Goal: Find specific page/section: Find specific page/section

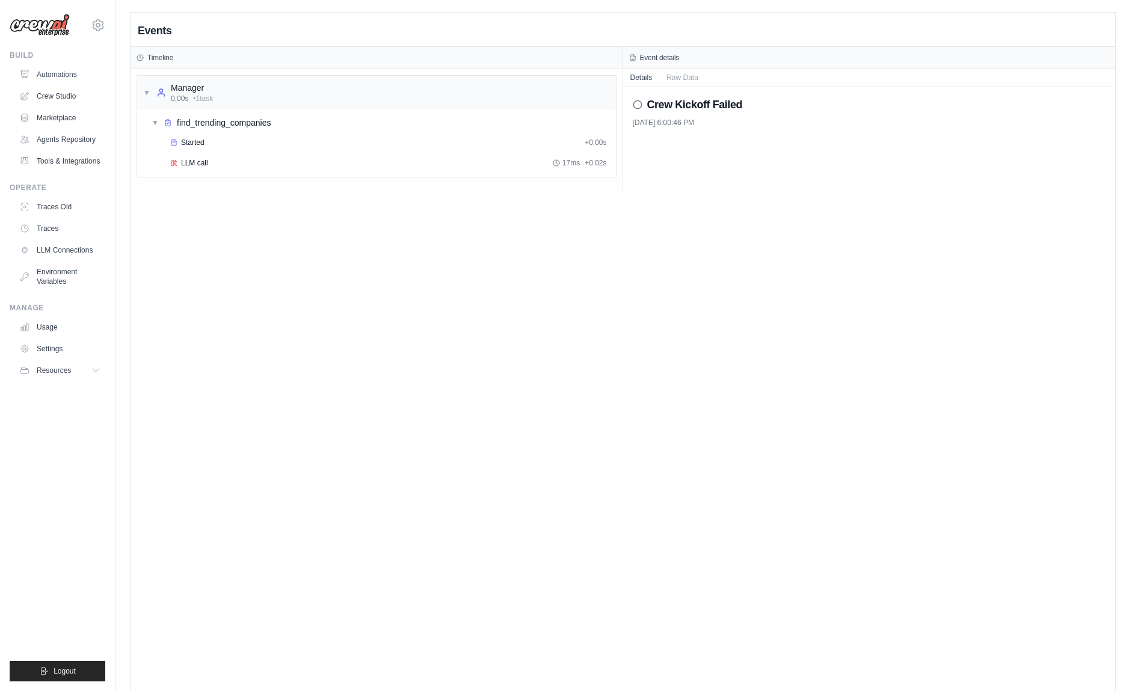
click at [247, 264] on div "Events Timeline ▼ Manager 0.00s • 1 task ▼ find_trending_companies Started + 0.…" at bounding box center [623, 358] width 985 height 691
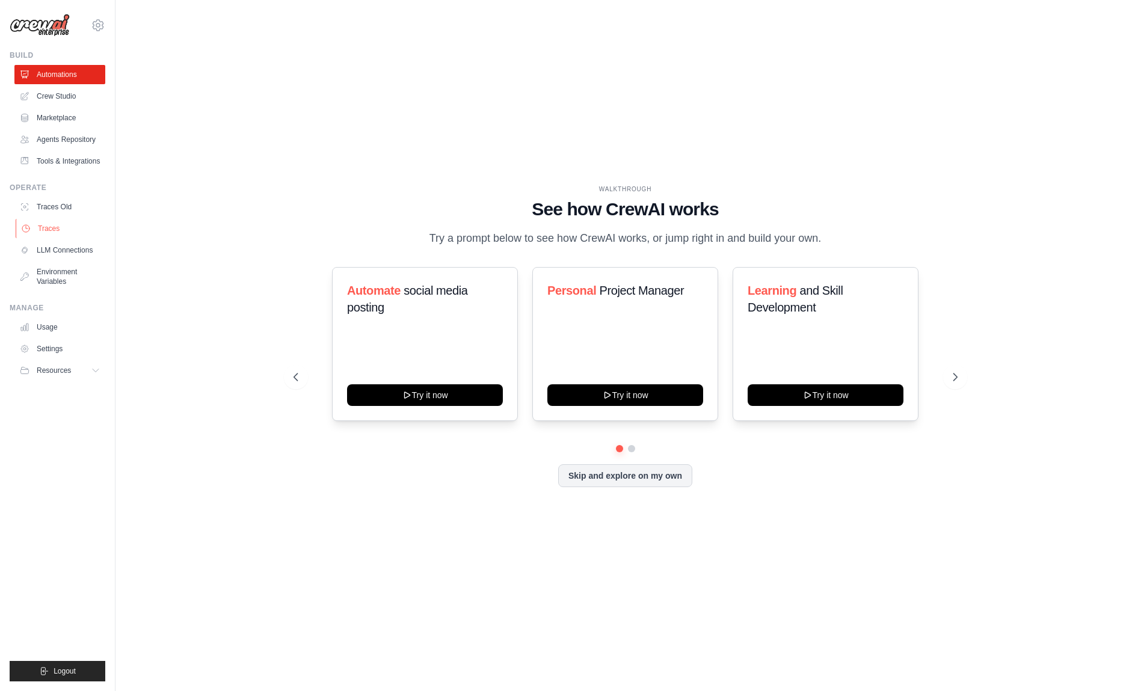
click at [55, 227] on link "Traces" at bounding box center [61, 228] width 91 height 19
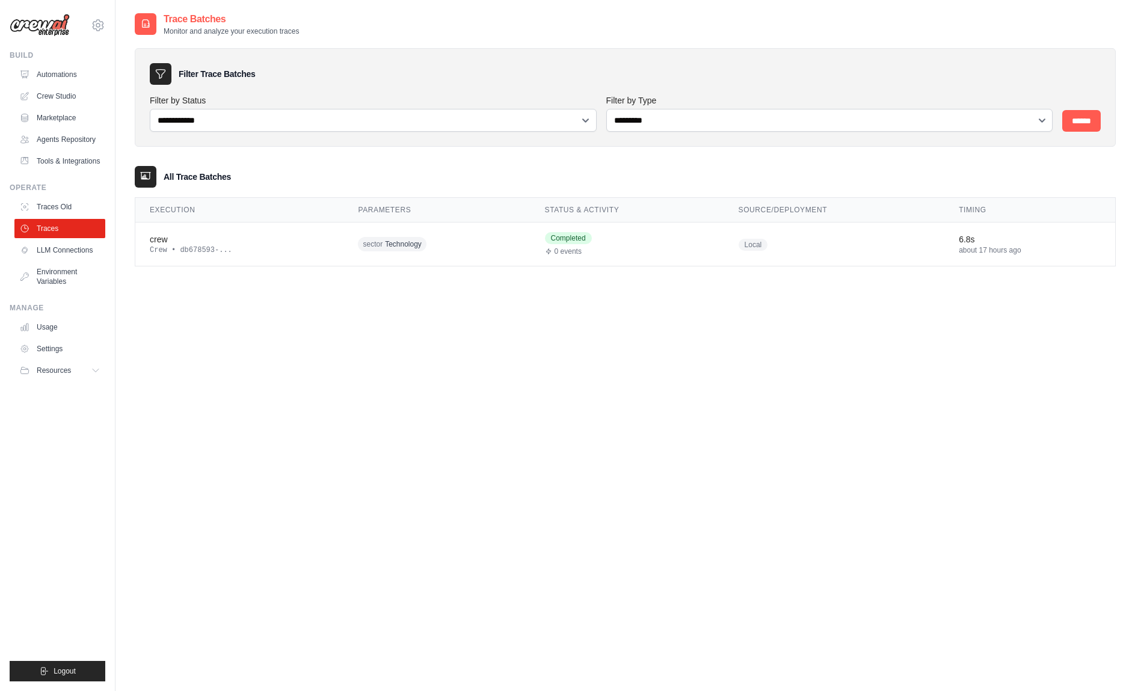
click at [226, 354] on div "**********" at bounding box center [625, 357] width 981 height 691
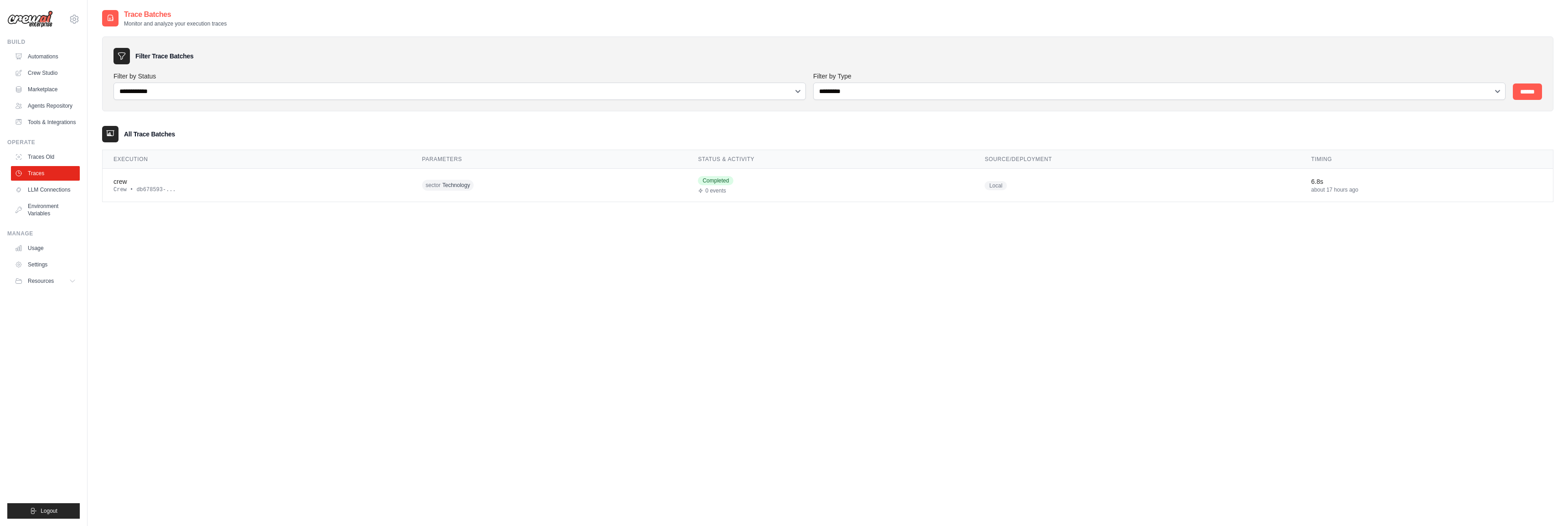
click at [567, 272] on div "**********" at bounding box center [828, 272] width 1451 height 526
drag, startPoint x: 52, startPoint y: 174, endPoint x: 82, endPoint y: 182, distance: 31.0
click at [52, 174] on link "Traces" at bounding box center [45, 173] width 69 height 14
click at [154, 186] on div "Crew • db678593-..." at bounding box center [257, 189] width 286 height 8
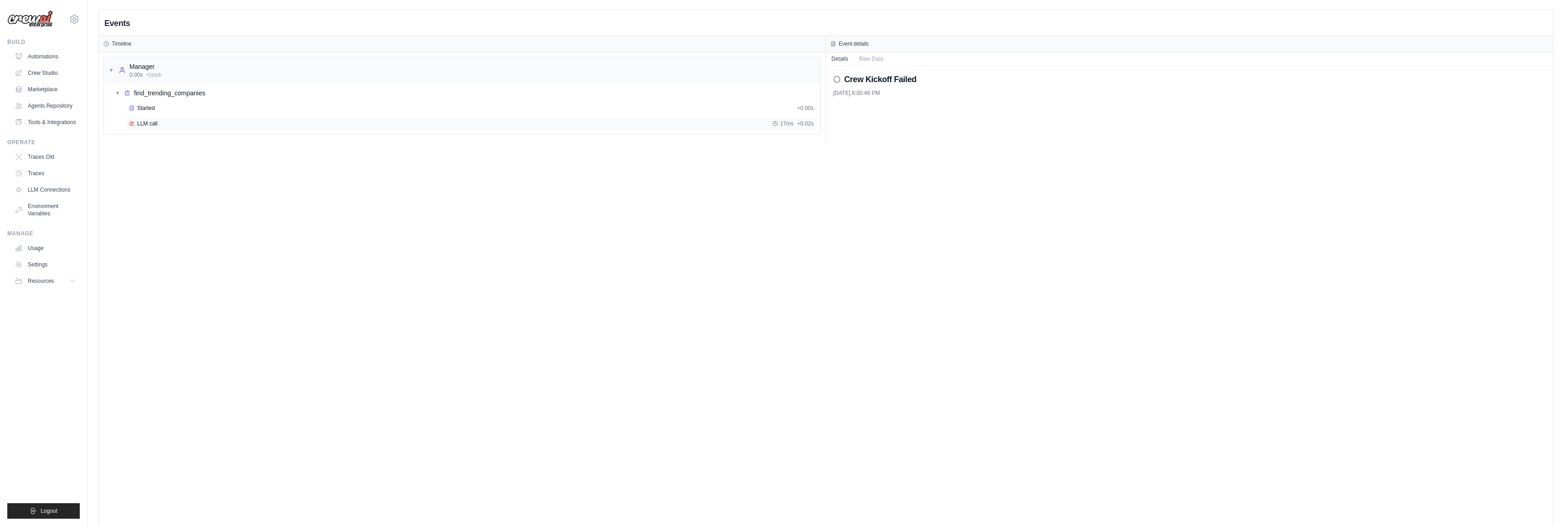
drag, startPoint x: 143, startPoint y: 107, endPoint x: 151, endPoint y: 121, distance: 16.1
click at [142, 107] on span "Started" at bounding box center [145, 108] width 17 height 8
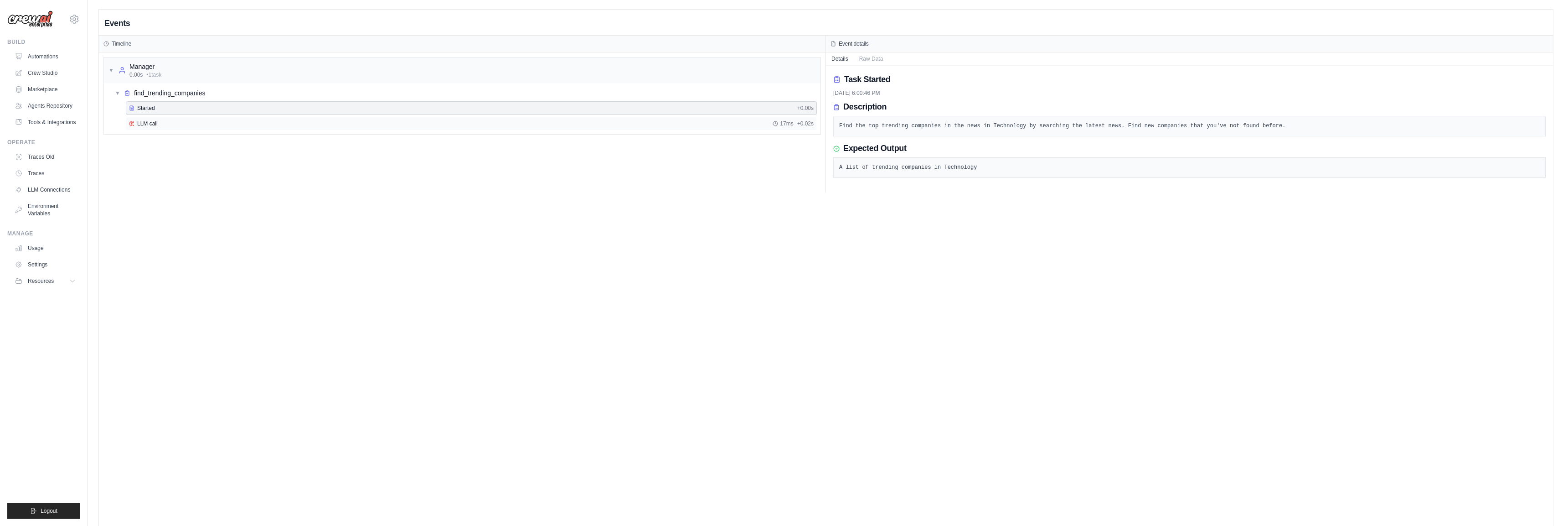
click at [155, 125] on span "LLM call" at bounding box center [147, 124] width 20 height 8
click at [186, 64] on div "▼ Manager 0.00s • 1 task" at bounding box center [462, 67] width 717 height 26
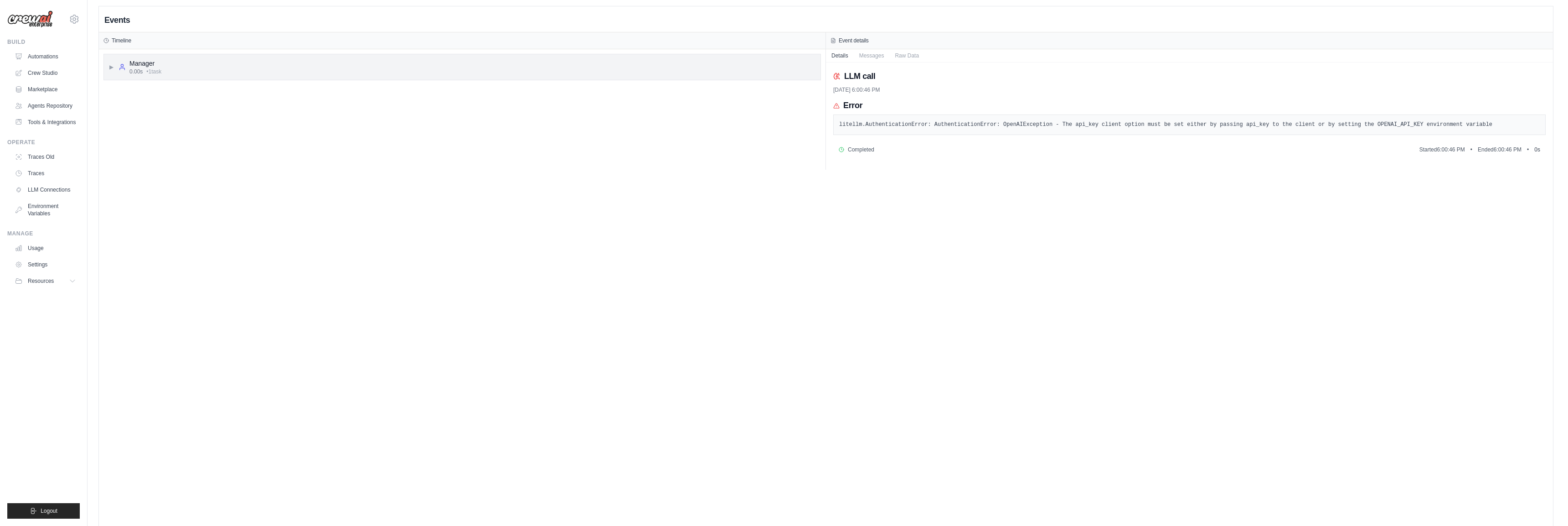
drag, startPoint x: 187, startPoint y: 70, endPoint x: 185, endPoint y: 79, distance: 9.2
click at [187, 70] on div "▶ Manager 0.00s • 1 task" at bounding box center [462, 67] width 717 height 26
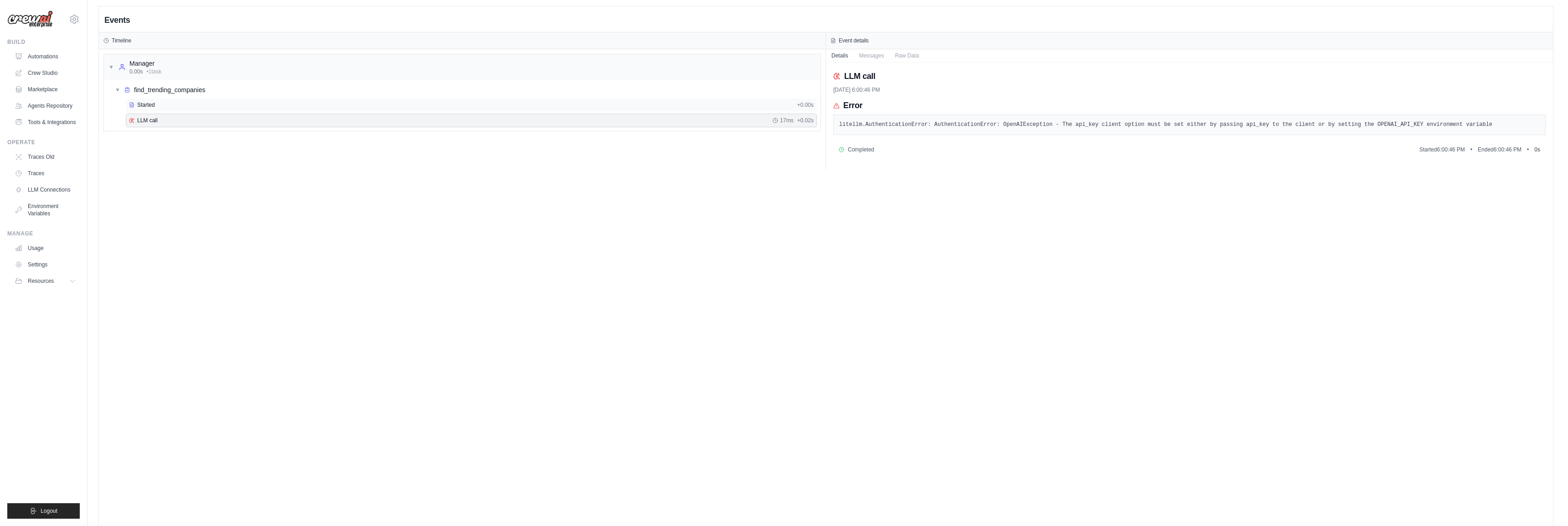
click at [172, 103] on div "Started" at bounding box center [461, 105] width 664 height 8
click at [169, 111] on div "Started + 0.00s" at bounding box center [471, 105] width 691 height 14
click at [165, 122] on div "LLM call 17ms + 0.02s" at bounding box center [471, 121] width 685 height 8
click at [234, 230] on div "Events Timeline ▼ Manager 0.00s • 1 task ▼ find_trending_companies Started + 0.…" at bounding box center [826, 269] width 1454 height 526
click at [48, 153] on link "Traces Old" at bounding box center [46, 156] width 69 height 14
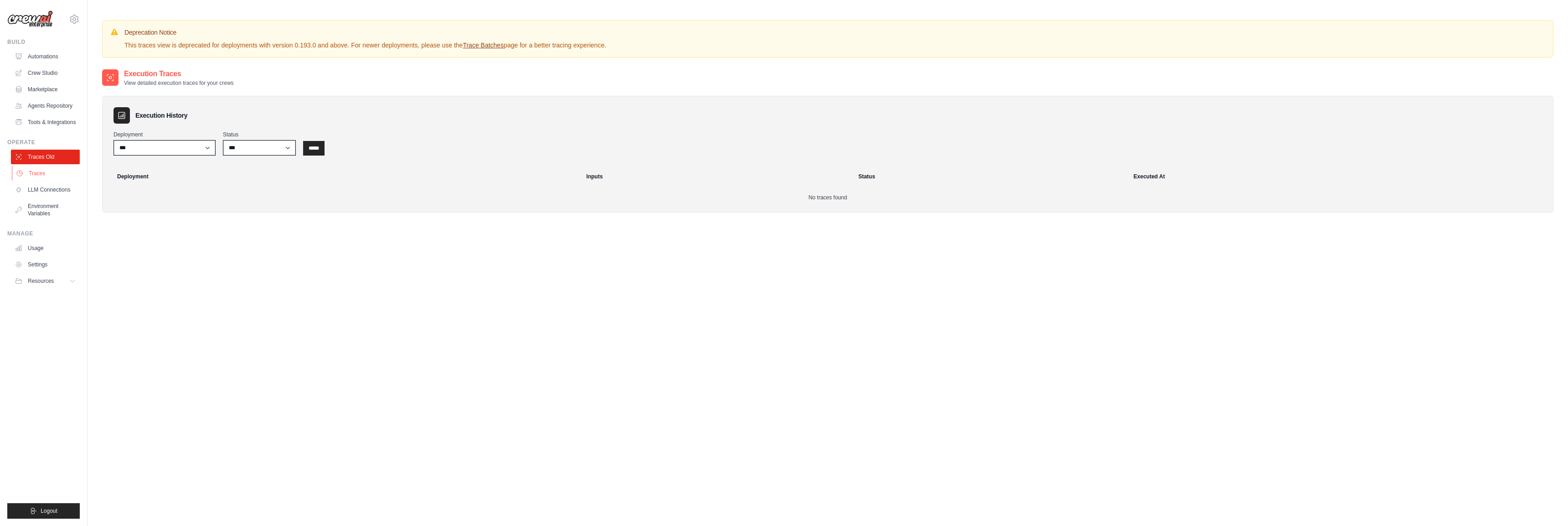
click at [41, 172] on link "Traces" at bounding box center [46, 173] width 69 height 14
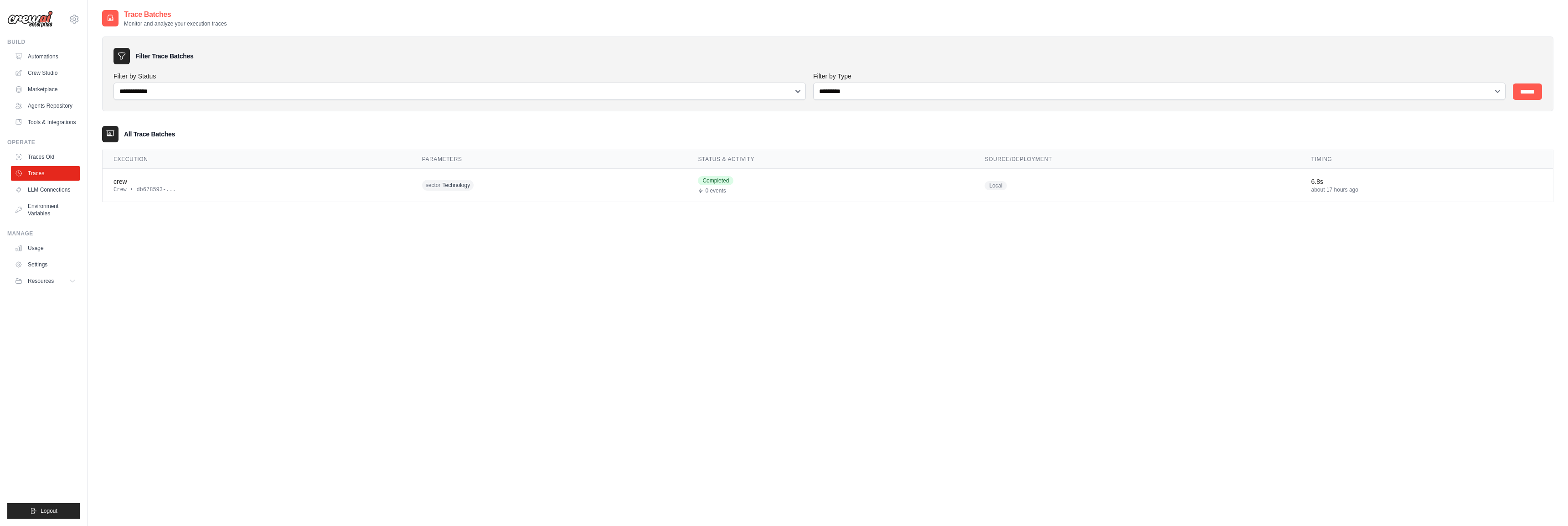
click at [433, 352] on div "**********" at bounding box center [828, 272] width 1451 height 526
click at [524, 63] on div "Filter Trace Batches" at bounding box center [828, 56] width 1429 height 17
drag, startPoint x: 701, startPoint y: 351, endPoint x: 608, endPoint y: 252, distance: 135.8
click at [701, 351] on div "**********" at bounding box center [828, 272] width 1451 height 526
